Goal: Navigation & Orientation: Find specific page/section

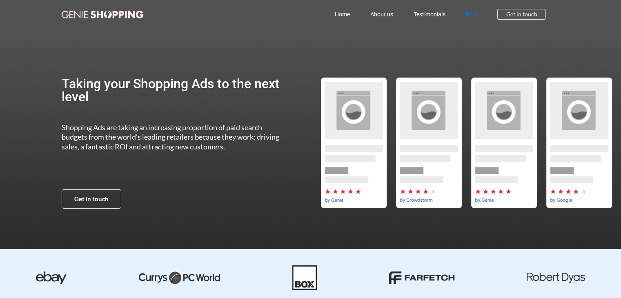
click at [469, 13] on link "FAQs" at bounding box center [472, 14] width 34 height 19
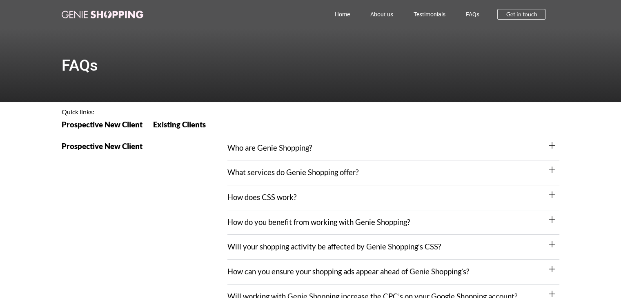
click at [465, 18] on link "FAQs" at bounding box center [472, 14] width 34 height 19
click at [349, 17] on link "Home" at bounding box center [342, 14] width 36 height 19
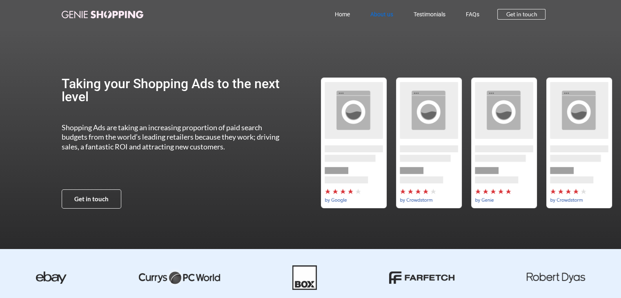
click at [382, 11] on link "About us" at bounding box center [381, 14] width 43 height 19
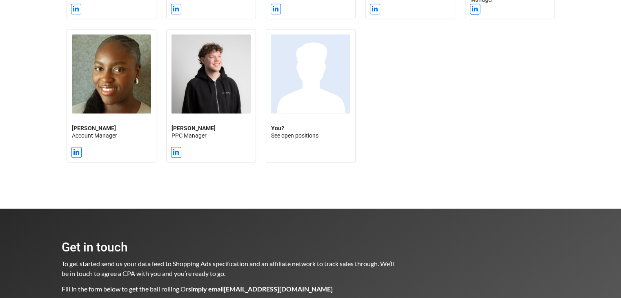
scroll to position [968, 0]
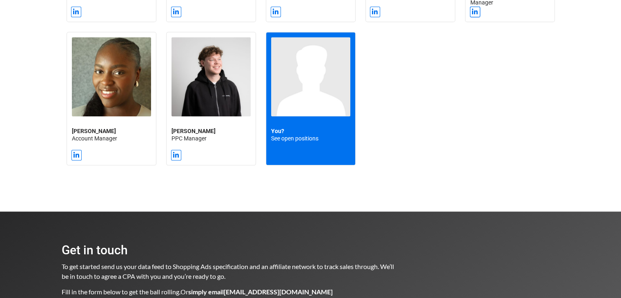
click at [287, 125] on div "You? See open positions" at bounding box center [310, 98] width 89 height 133
